Goal: Navigation & Orientation: Find specific page/section

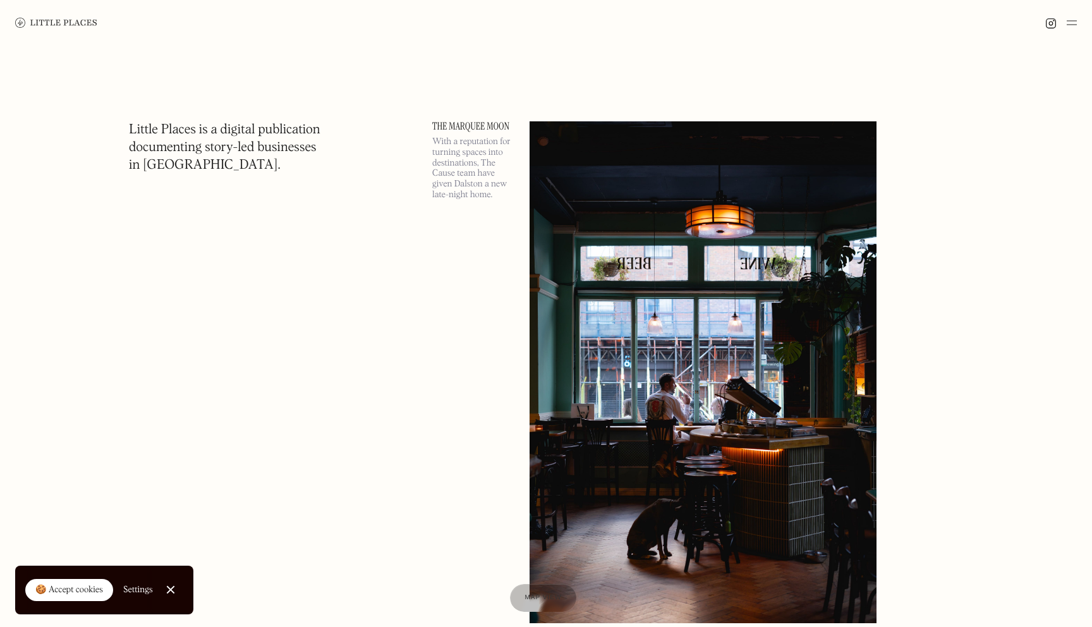
click at [168, 586] on link "Close Cookie Popup" at bounding box center [170, 589] width 25 height 25
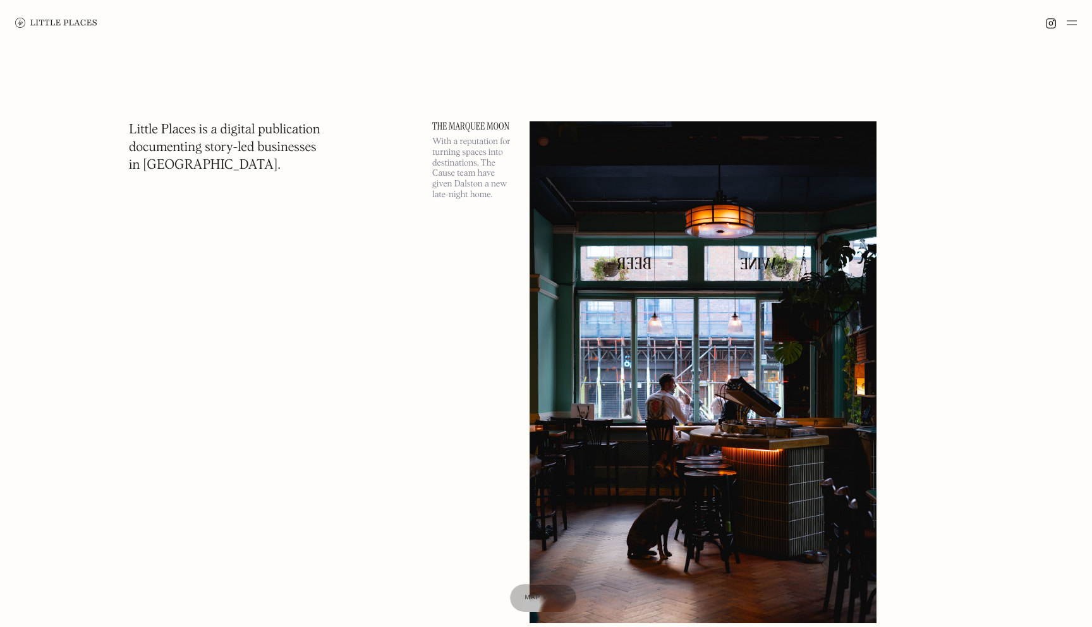
click at [1070, 21] on img at bounding box center [1072, 22] width 10 height 15
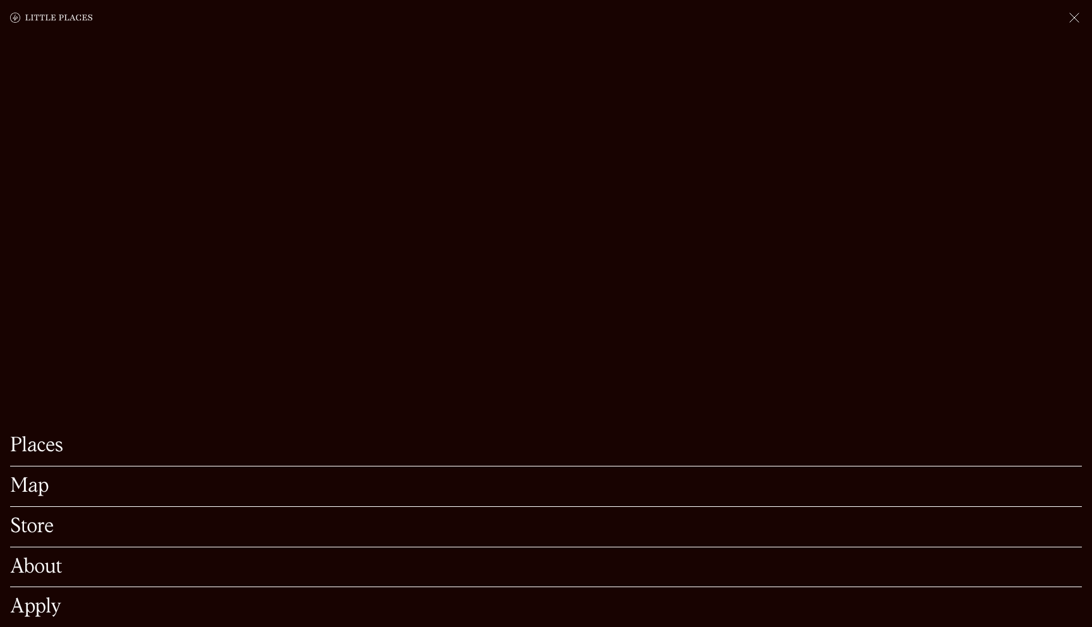
click at [53, 437] on link "Places" at bounding box center [546, 446] width 1072 height 20
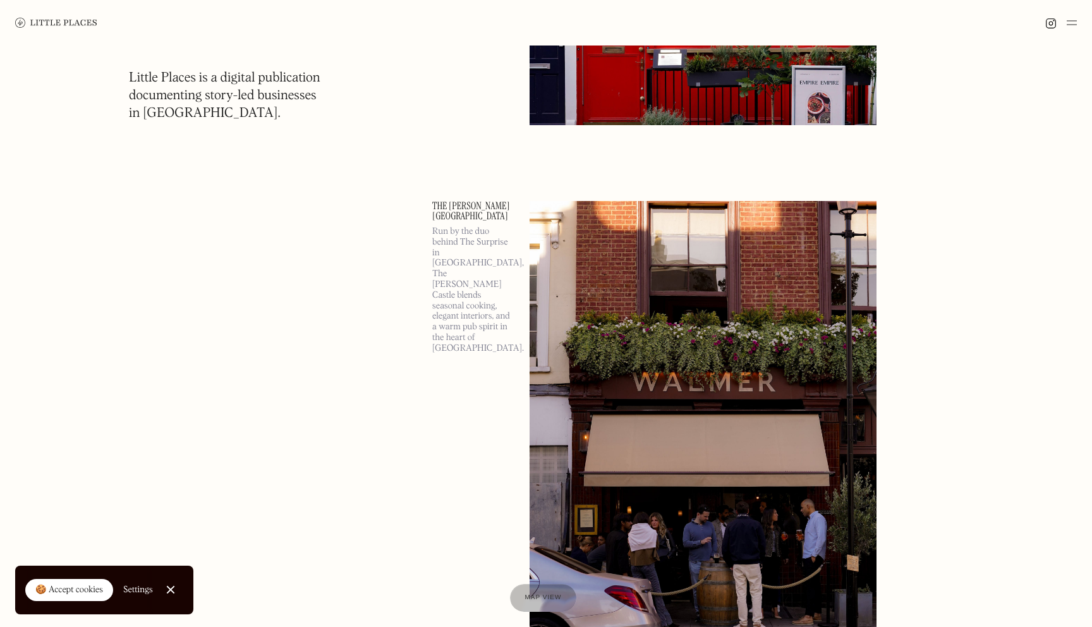
scroll to position [3041, 0]
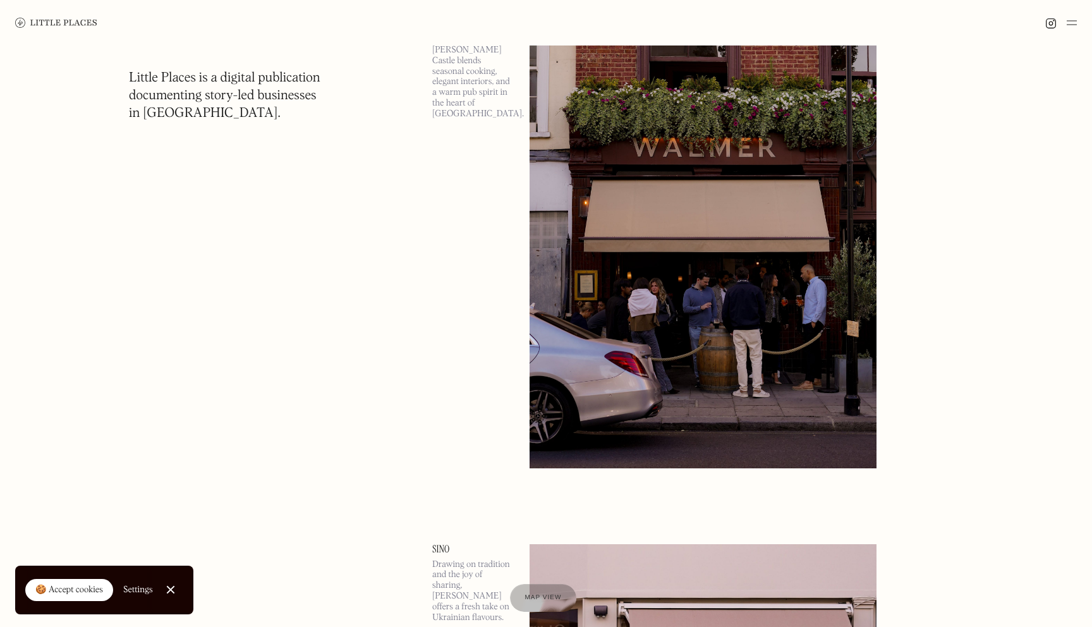
click at [1069, 15] on img at bounding box center [1072, 22] width 10 height 15
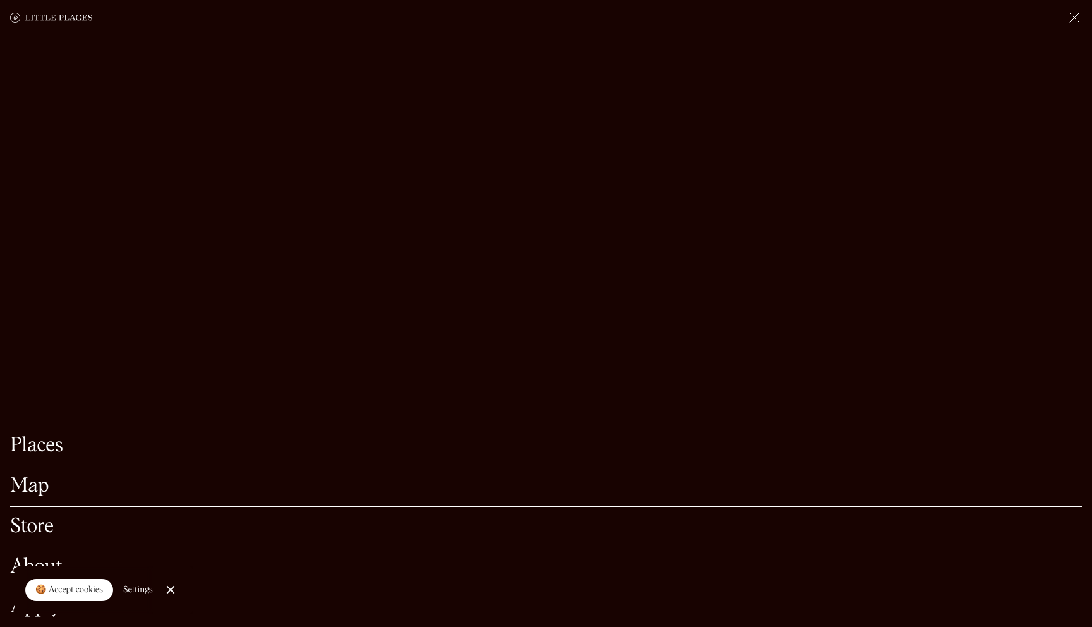
click at [27, 484] on link "Map" at bounding box center [546, 486] width 1072 height 20
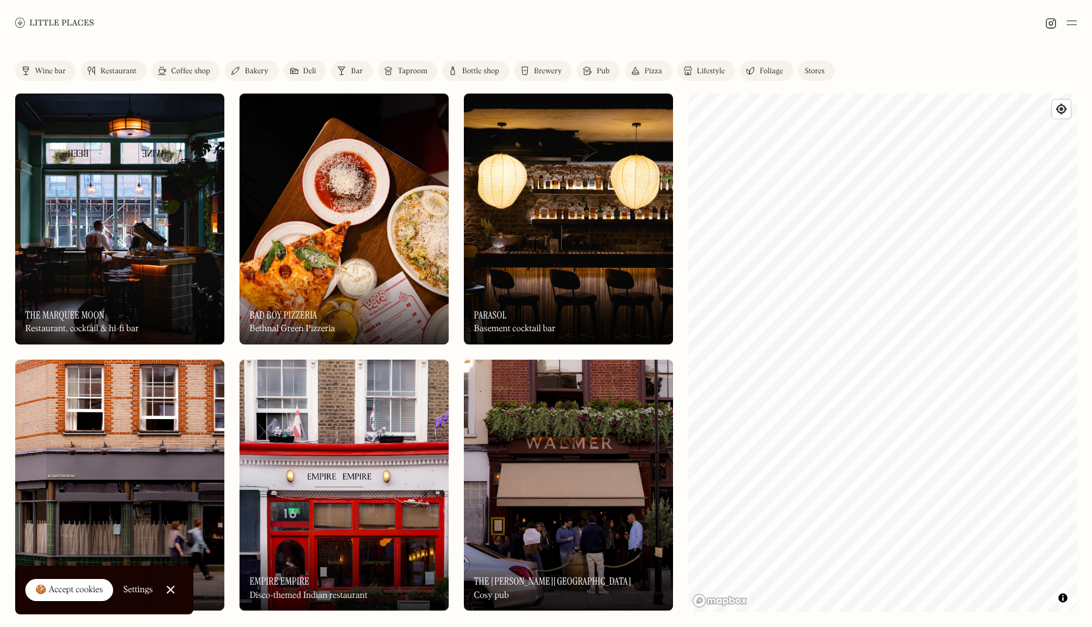
click at [1072, 22] on img at bounding box center [1072, 22] width 10 height 15
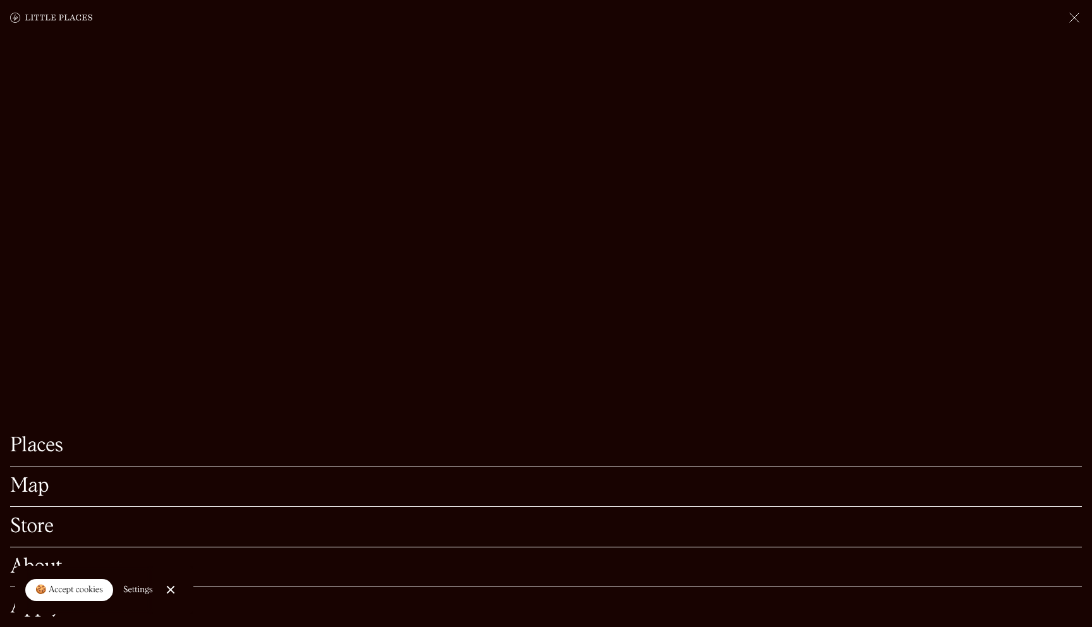
click at [167, 588] on div at bounding box center [170, 590] width 8 height 8
click at [37, 447] on link "Places" at bounding box center [546, 446] width 1072 height 20
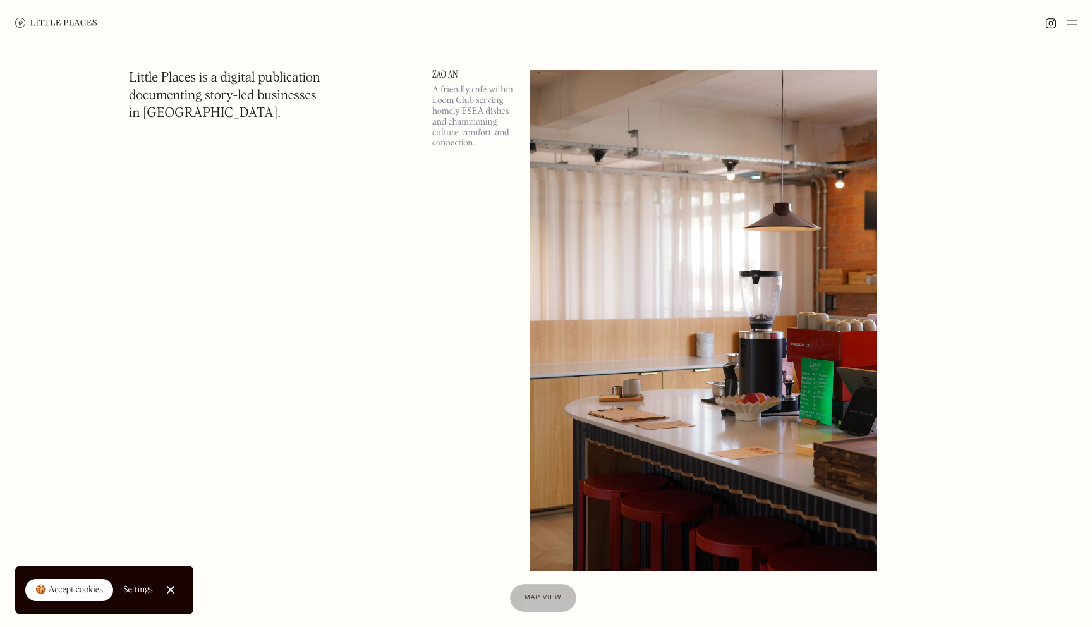
scroll to position [8165, 0]
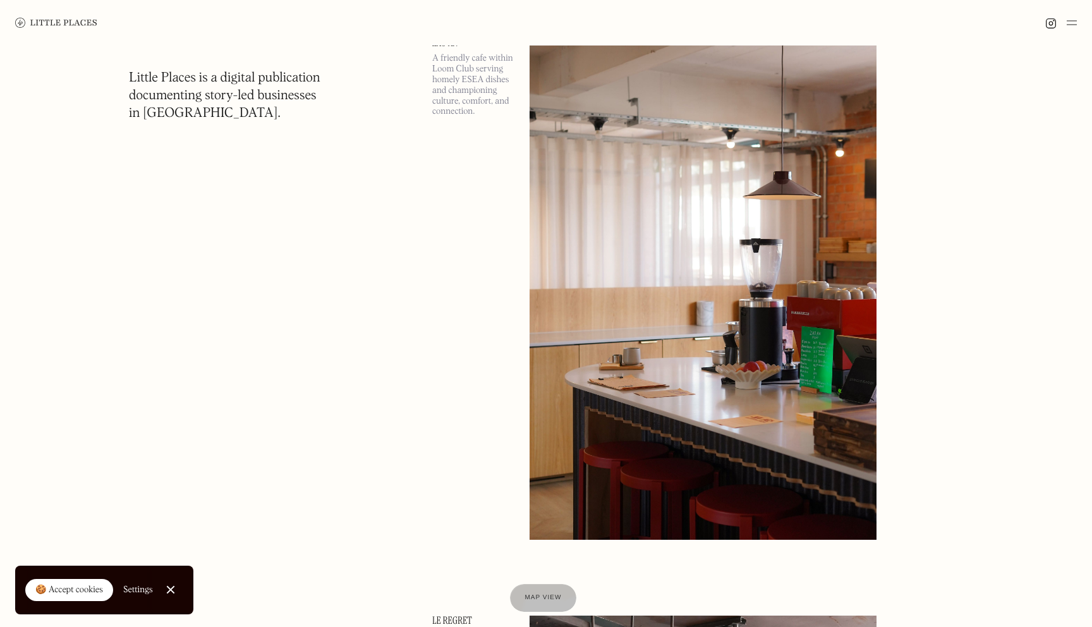
click at [1072, 16] on img at bounding box center [1072, 22] width 10 height 15
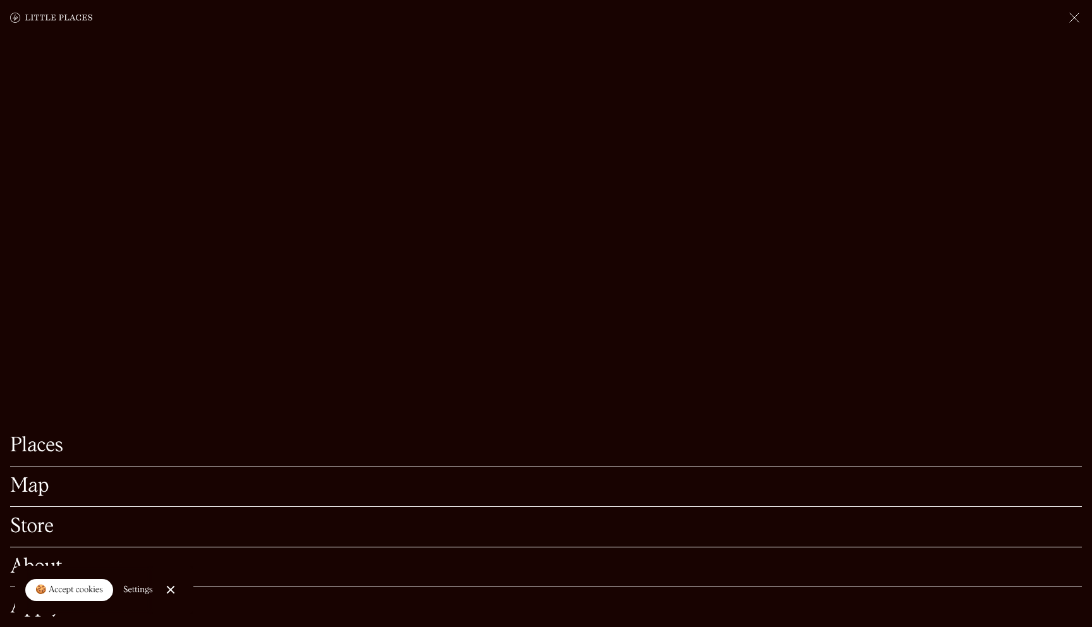
click at [42, 486] on link "Map" at bounding box center [546, 486] width 1072 height 20
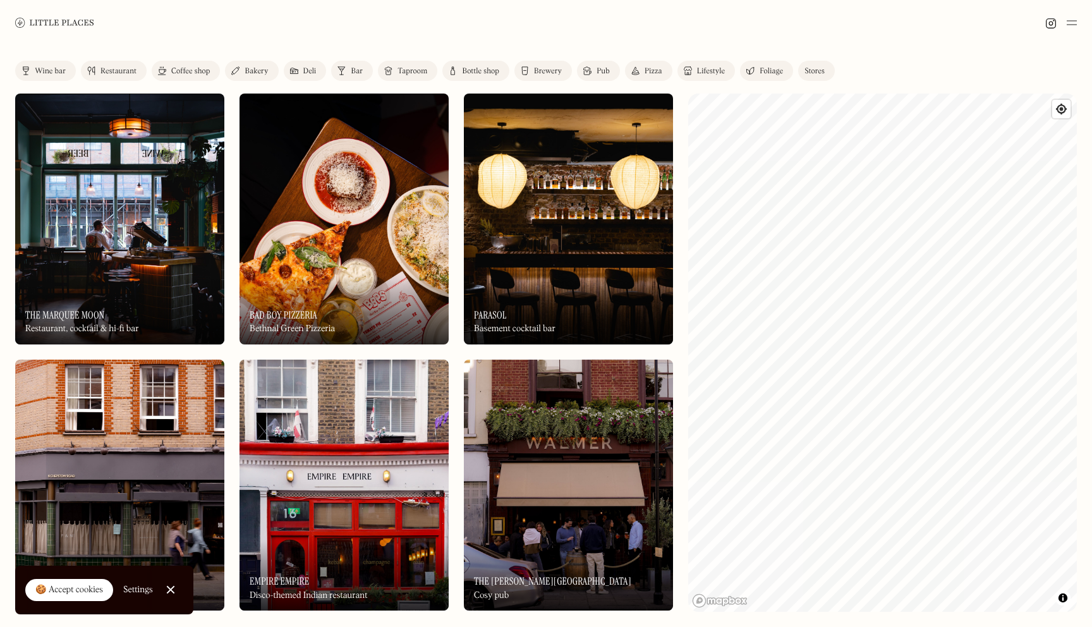
scroll to position [106, 0]
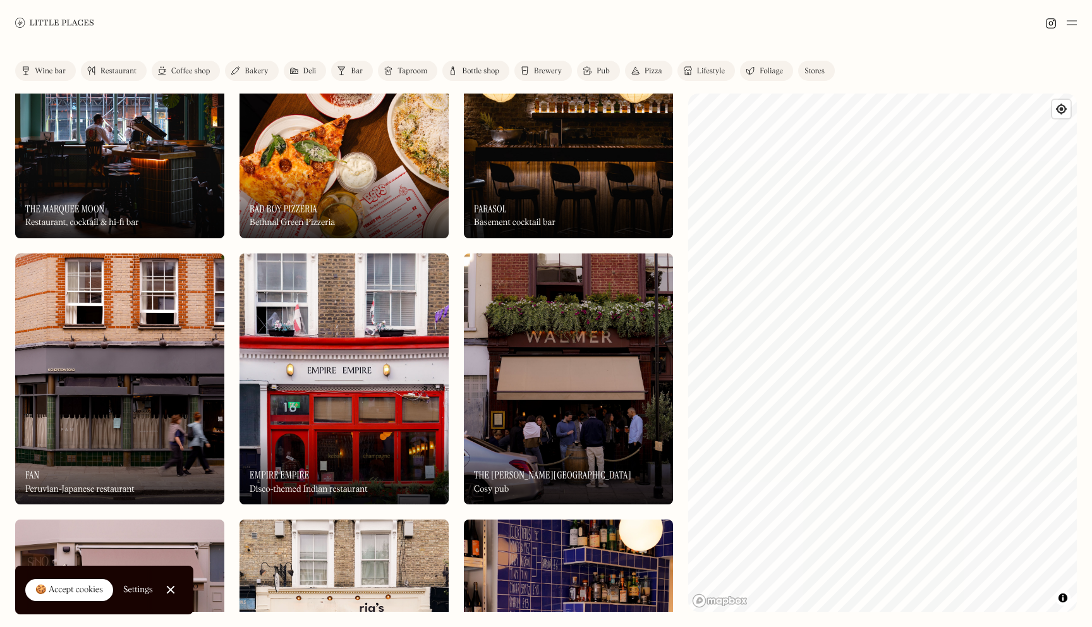
click at [44, 19] on img at bounding box center [54, 22] width 79 height 9
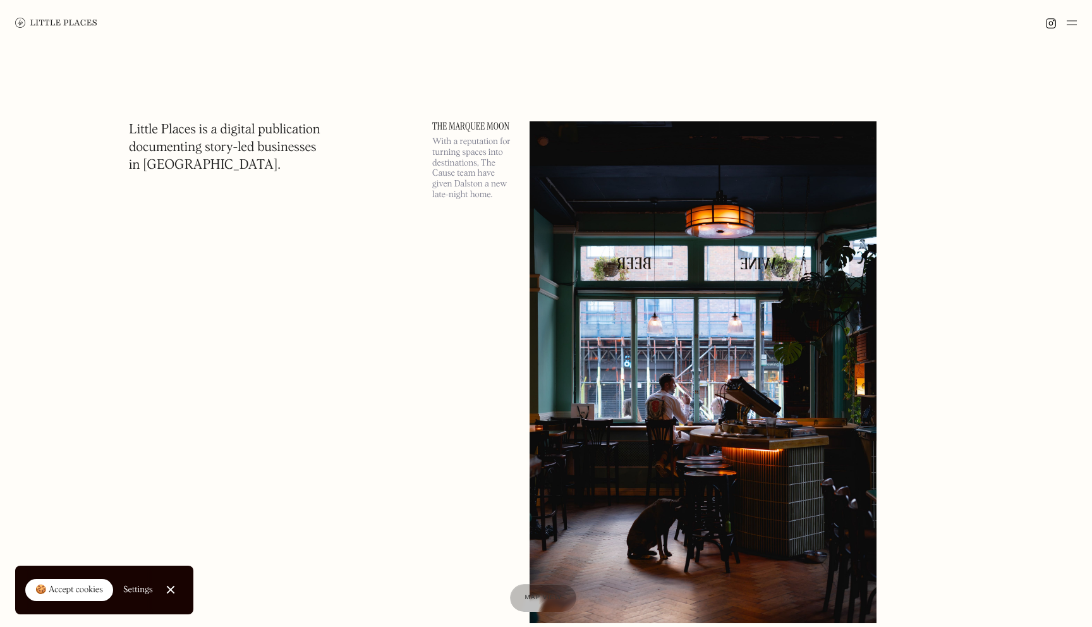
click at [1067, 20] on img at bounding box center [1072, 22] width 10 height 15
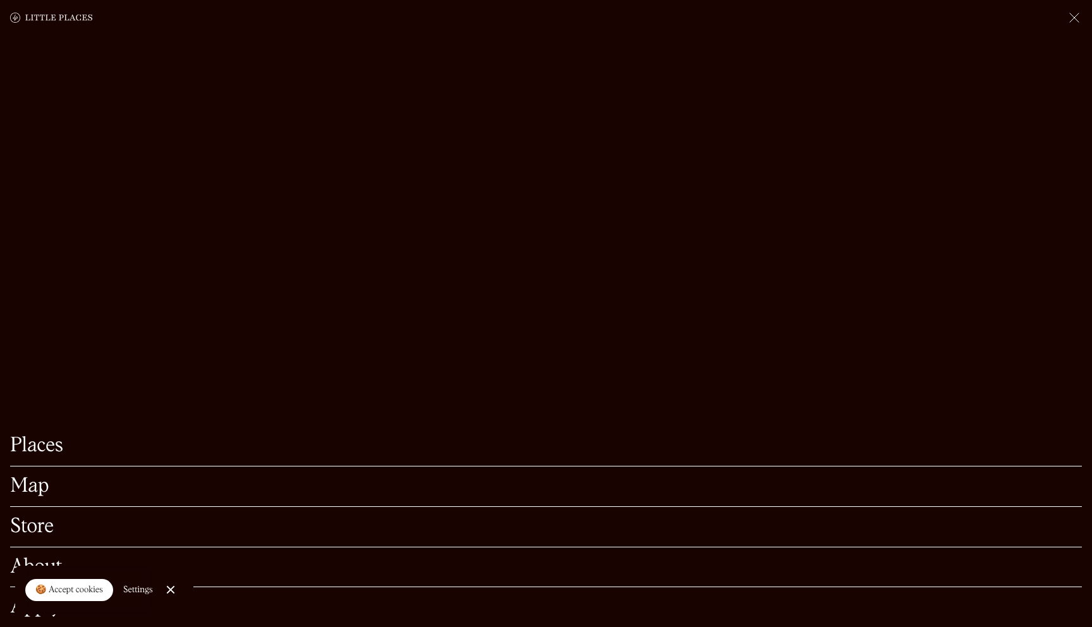
click at [51, 442] on link "Places" at bounding box center [546, 446] width 1072 height 20
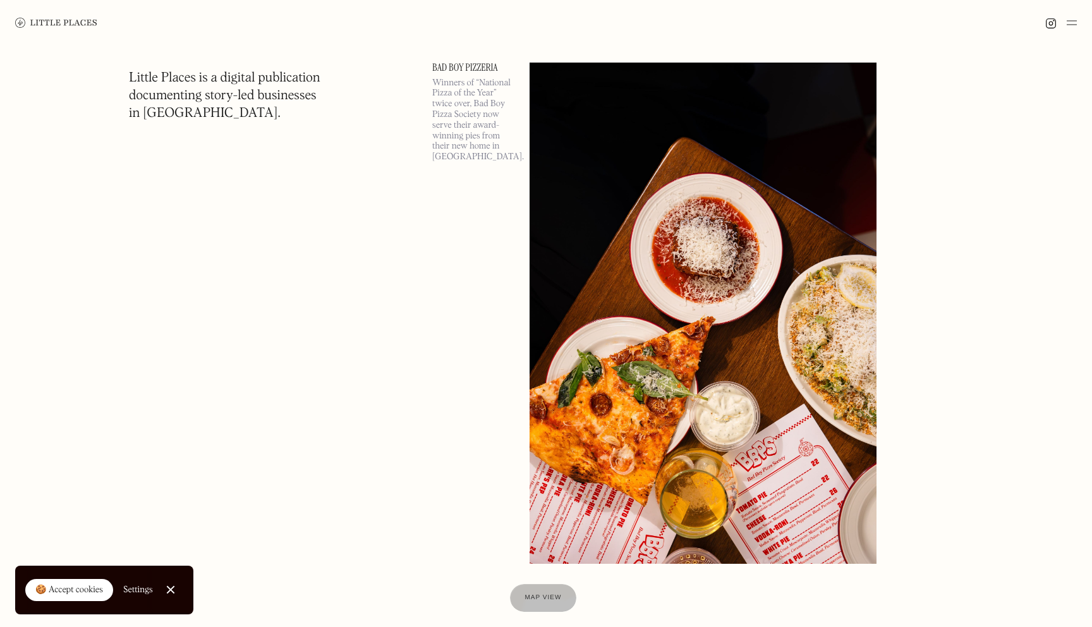
scroll to position [814, 0]
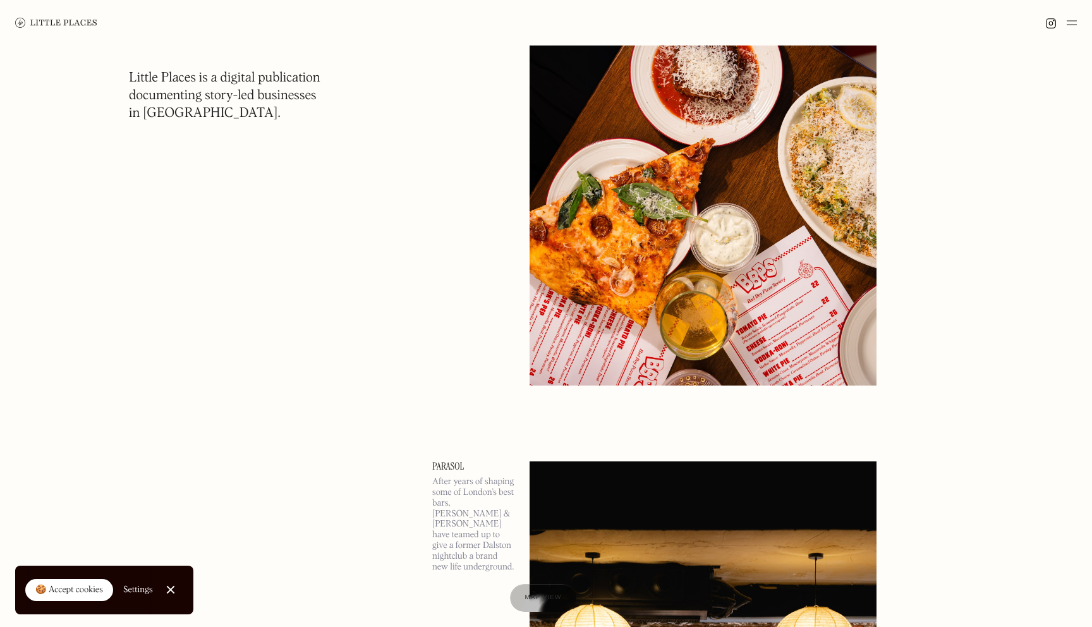
click at [1071, 23] on img at bounding box center [1072, 22] width 10 height 15
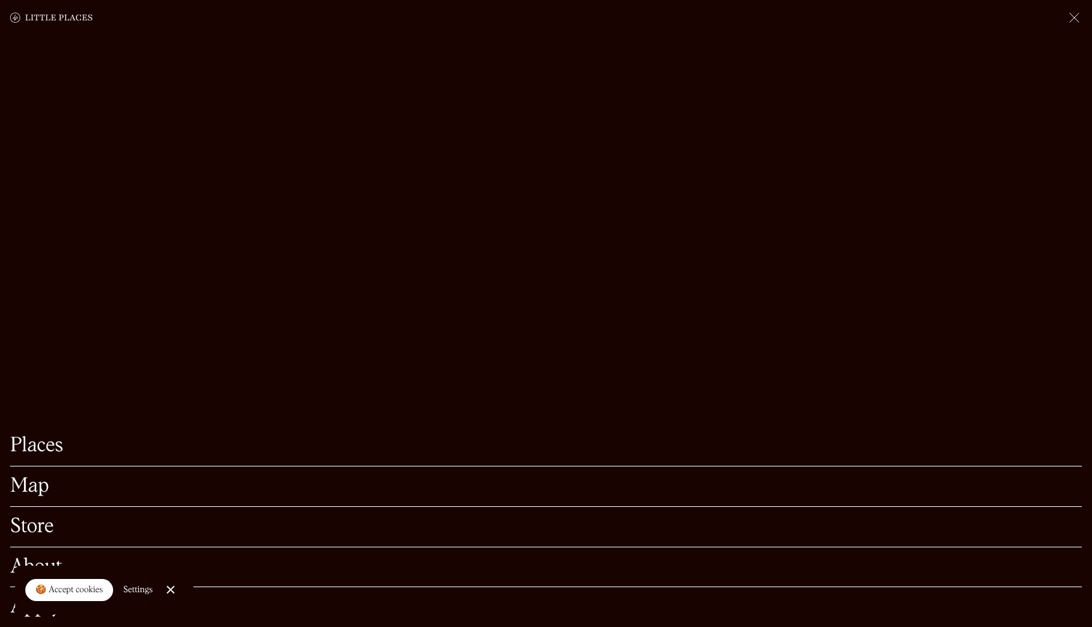
click at [39, 485] on link "Map" at bounding box center [546, 486] width 1072 height 20
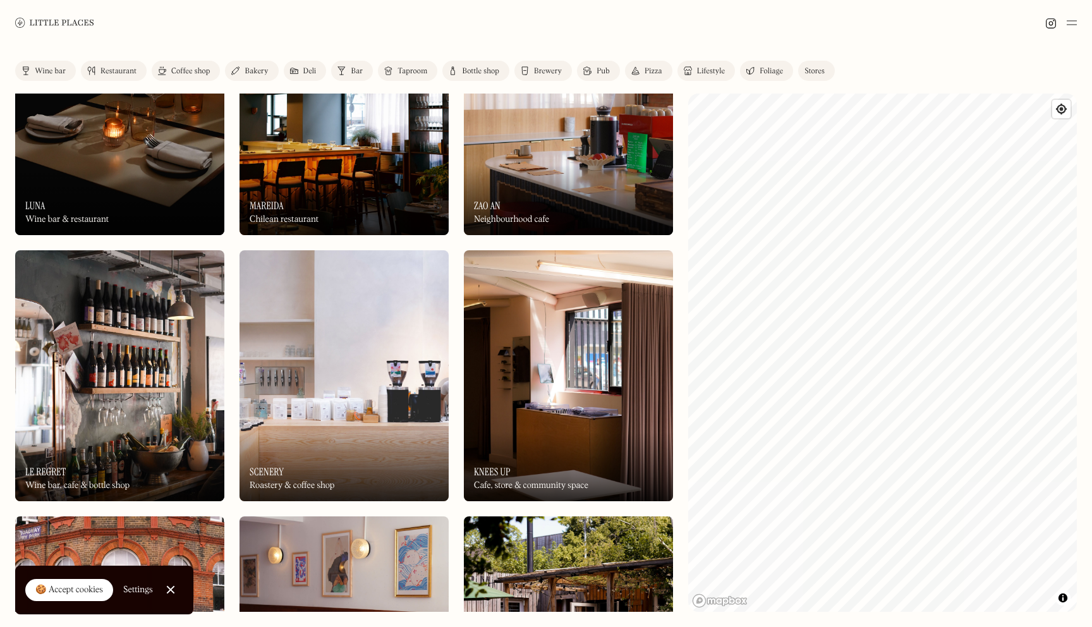
scroll to position [1173, 0]
click at [70, 25] on img at bounding box center [54, 22] width 79 height 9
